Goal: Navigation & Orientation: Find specific page/section

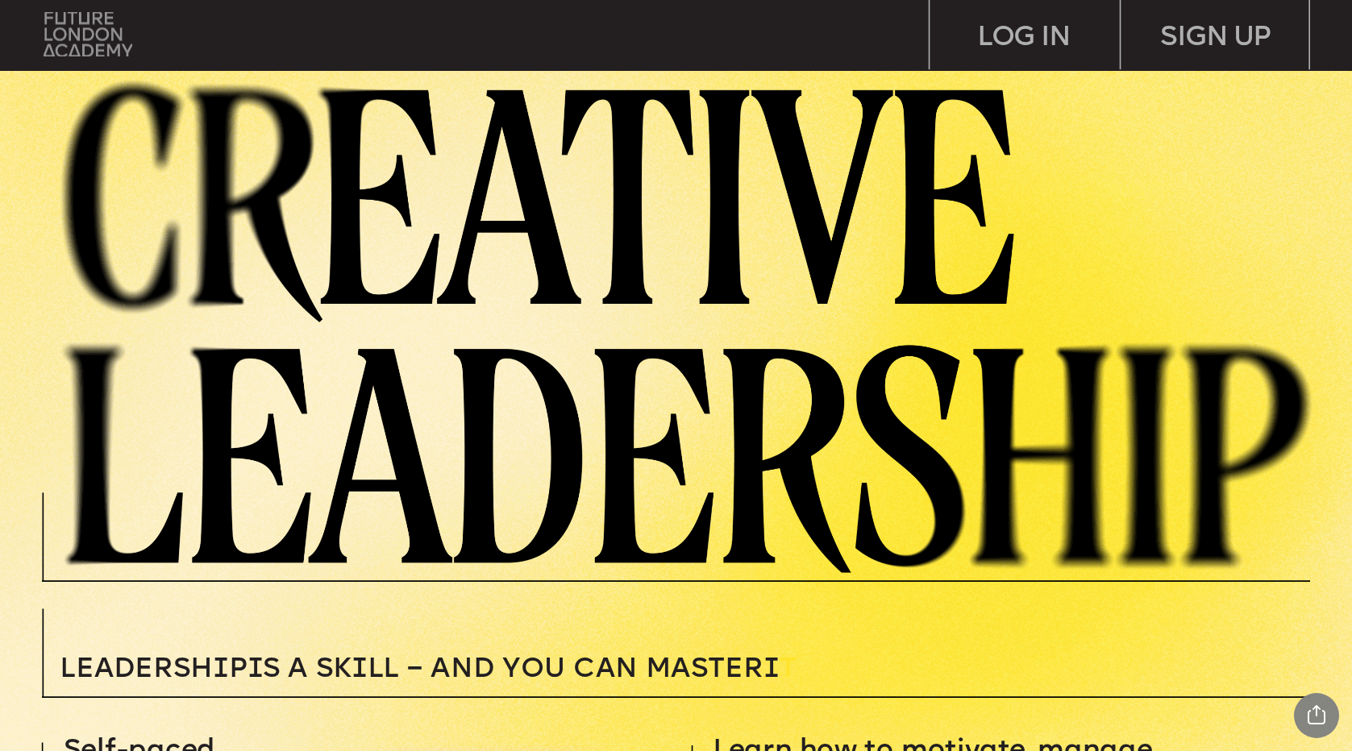
click at [98, 35] on img at bounding box center [88, 34] width 89 height 45
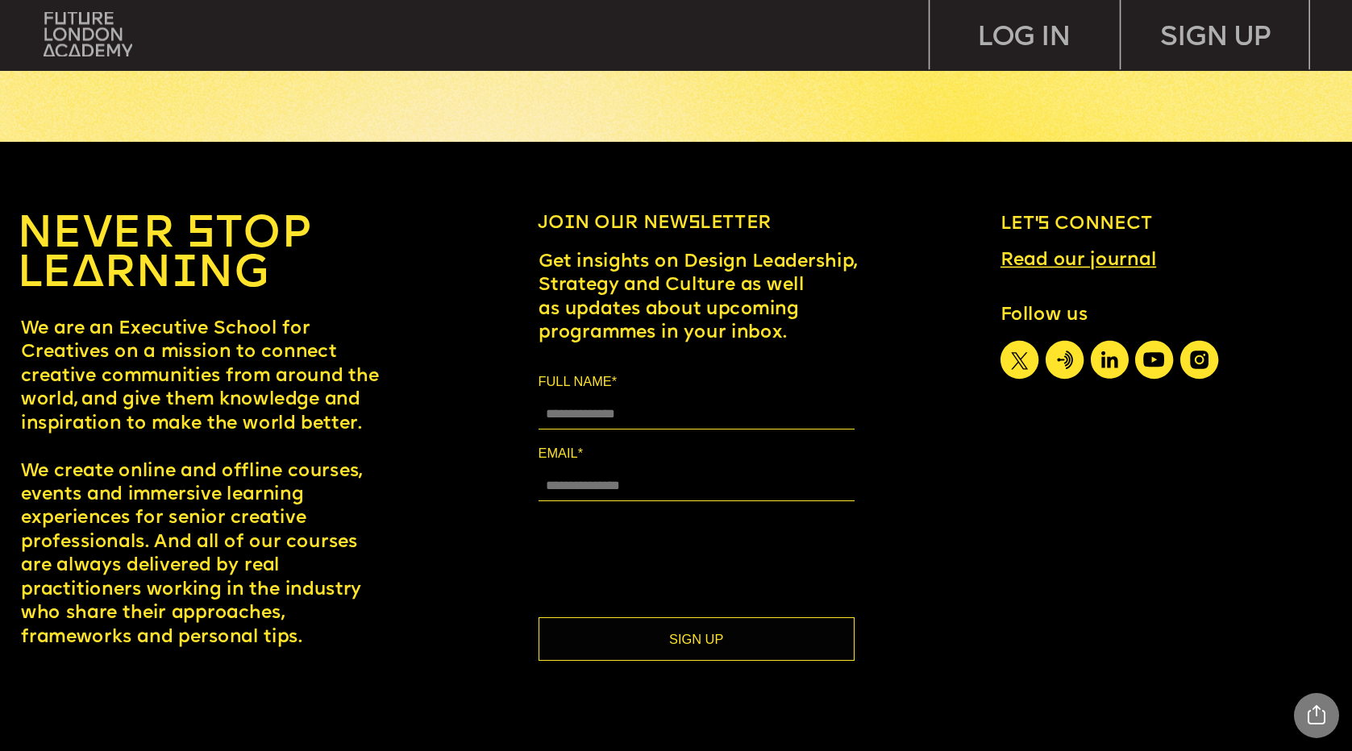
scroll to position [7374, 0]
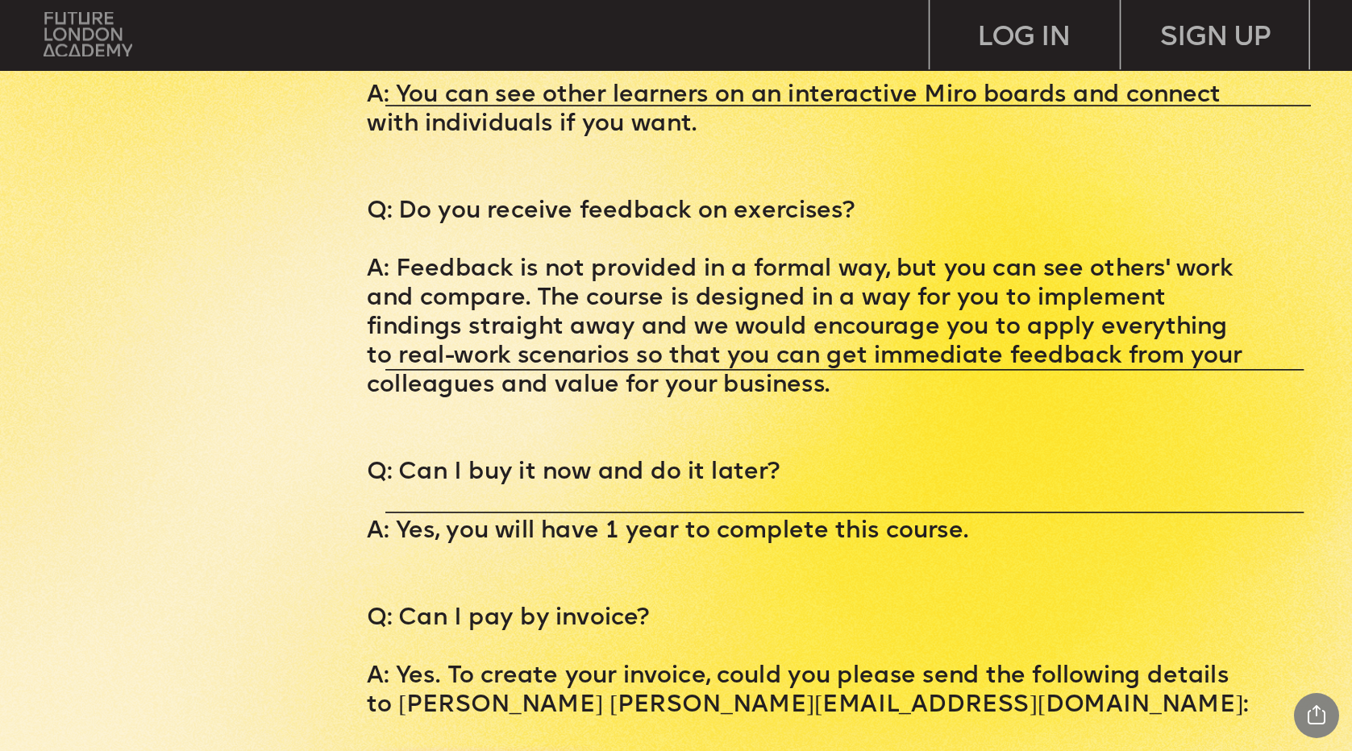
click at [76, 45] on img at bounding box center [88, 34] width 89 height 45
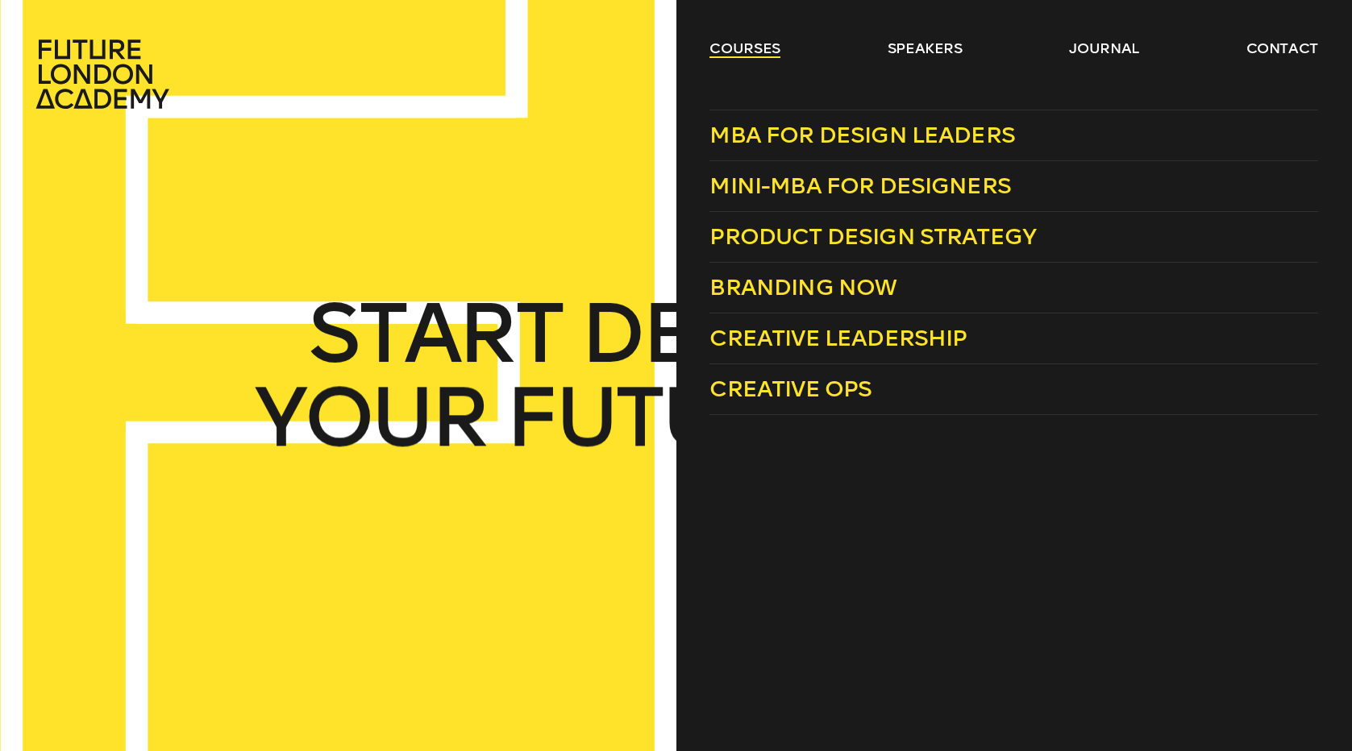
click at [759, 54] on link "courses" at bounding box center [744, 48] width 71 height 19
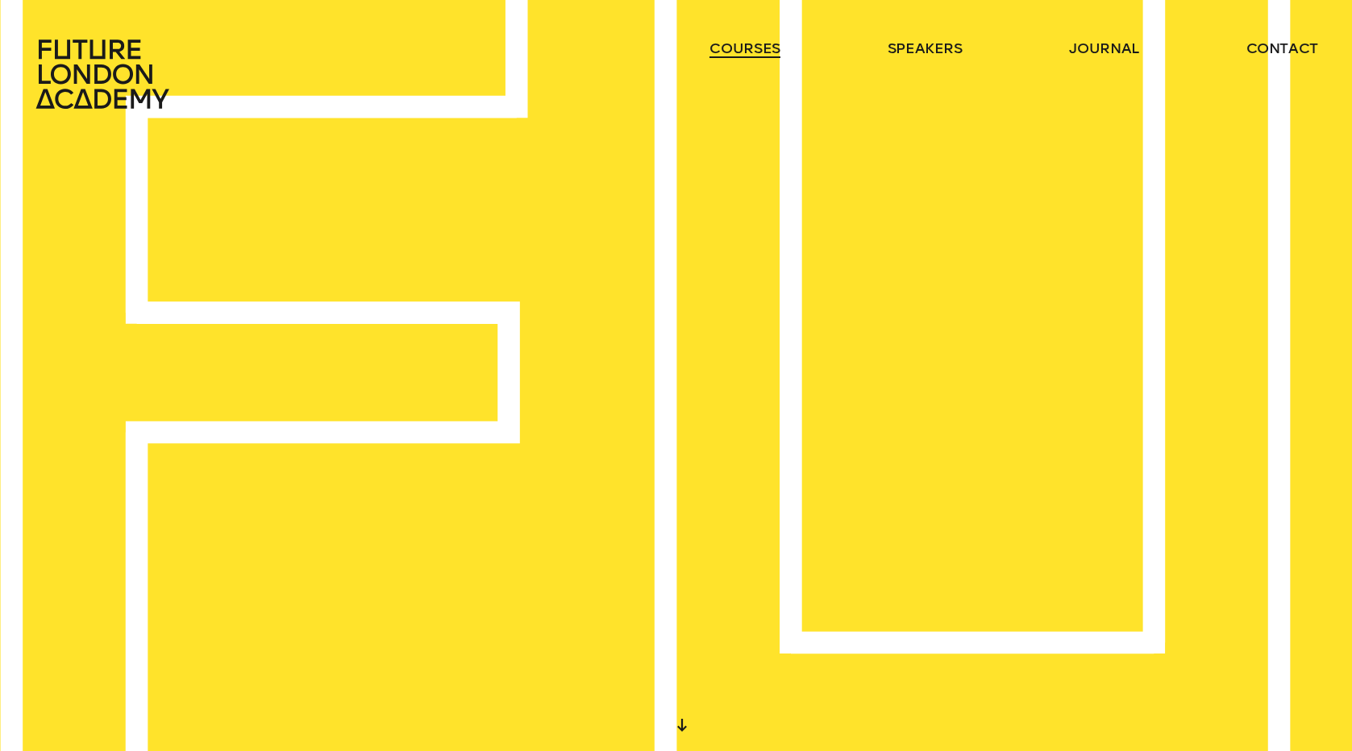
click at [759, 54] on link "courses" at bounding box center [744, 48] width 71 height 19
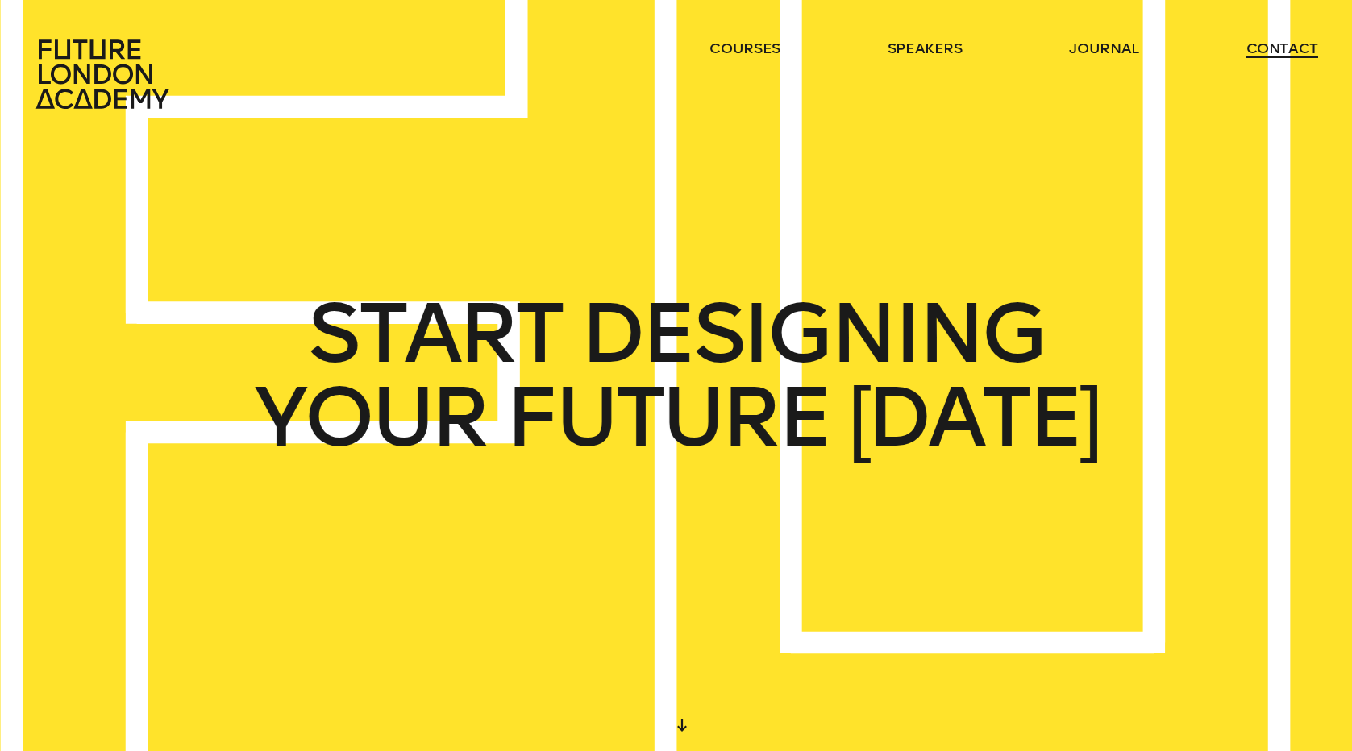
click at [1262, 52] on link "contact" at bounding box center [1282, 48] width 73 height 19
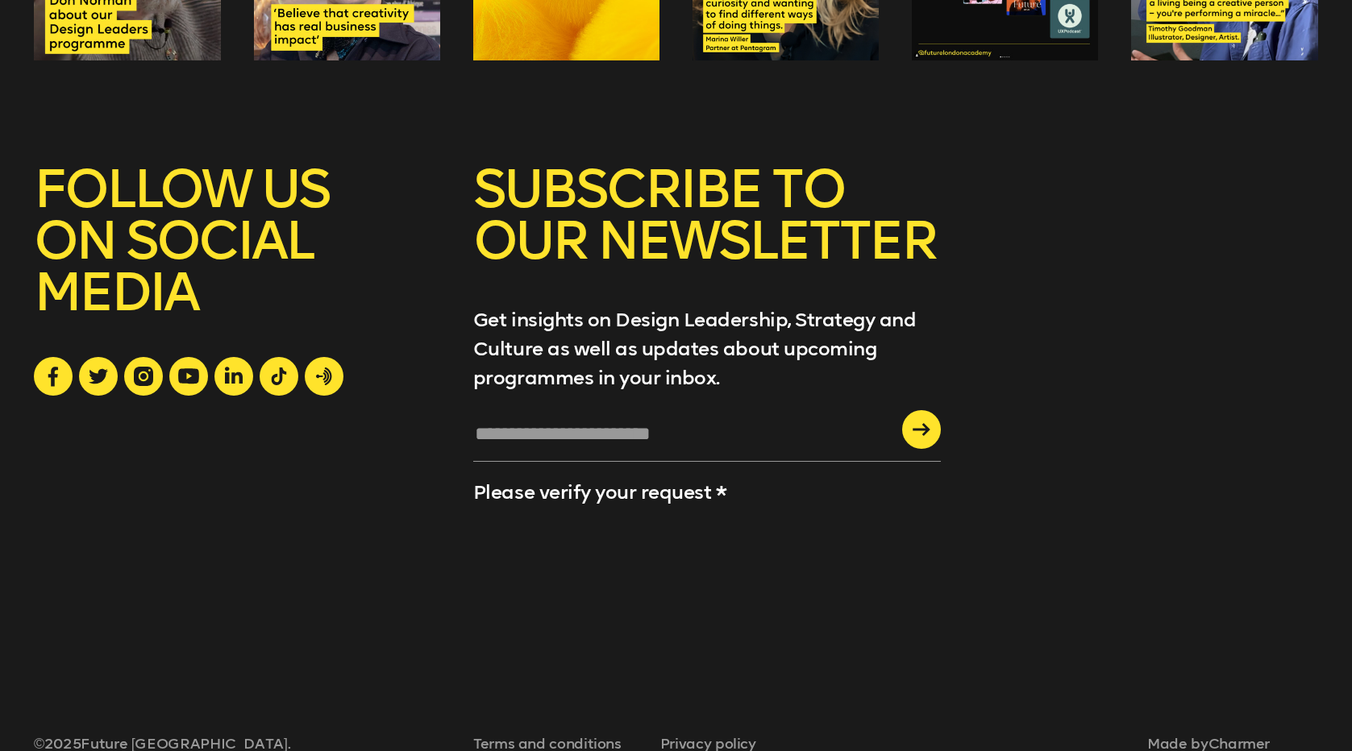
scroll to position [2437, 0]
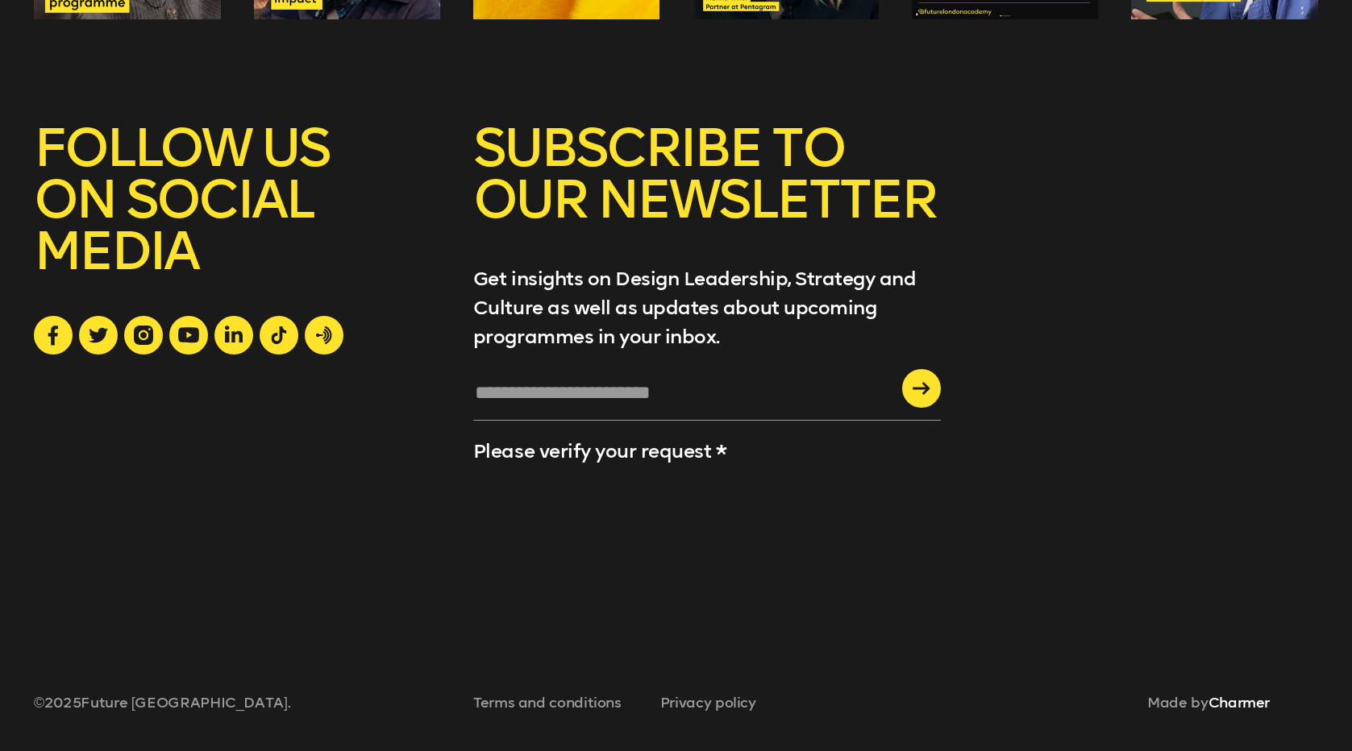
click at [1254, 705] on link "Charmer" at bounding box center [1239, 703] width 62 height 18
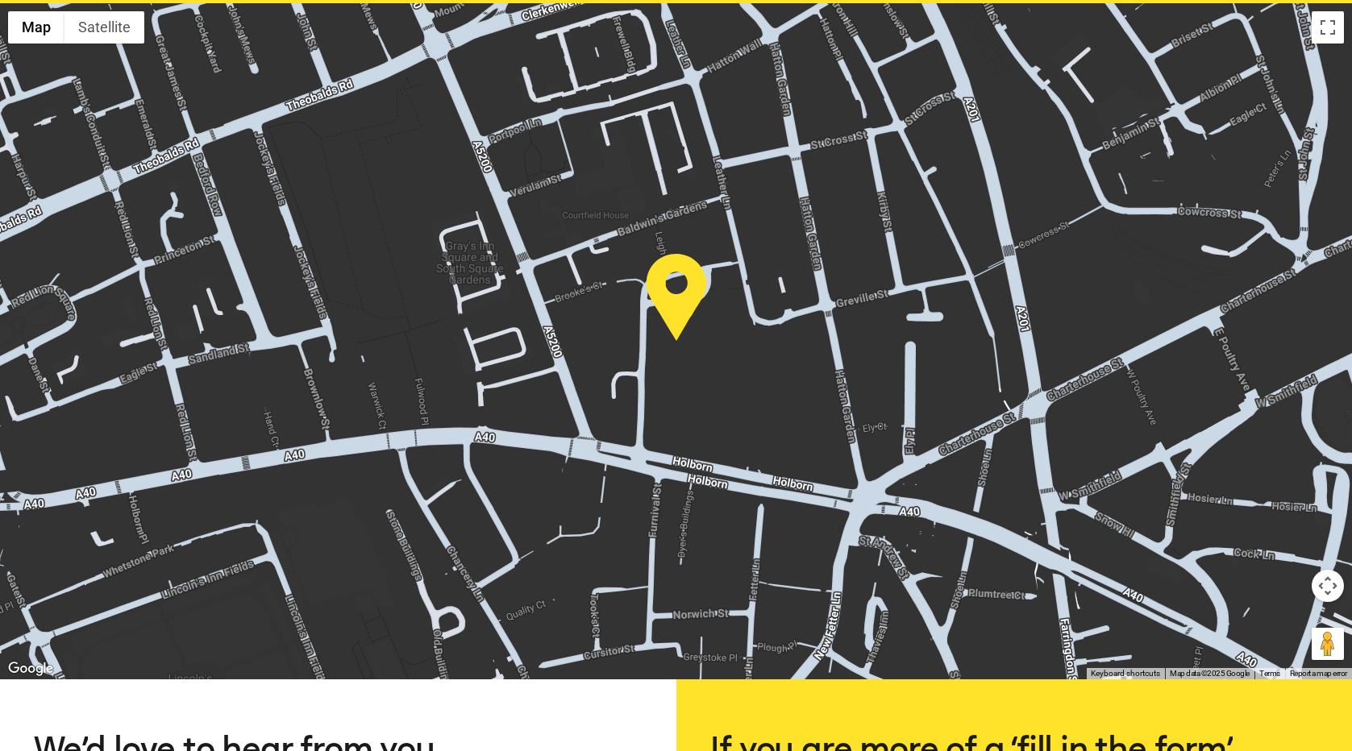
scroll to position [657, 0]
